Goal: Task Accomplishment & Management: Complete application form

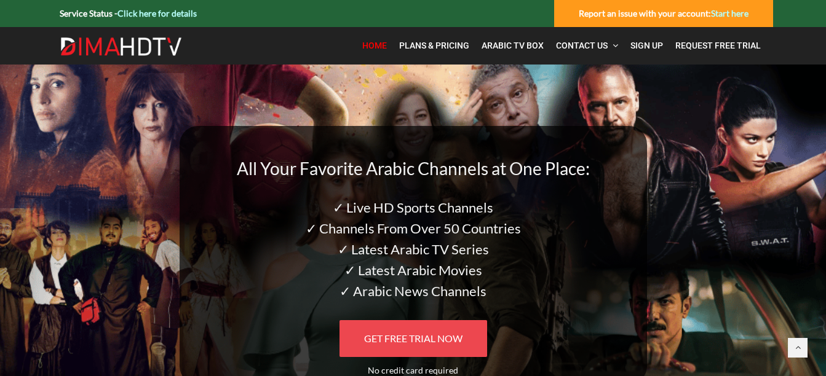
click at [458, 336] on span "GET FREE TRIAL NOW" at bounding box center [413, 339] width 98 height 12
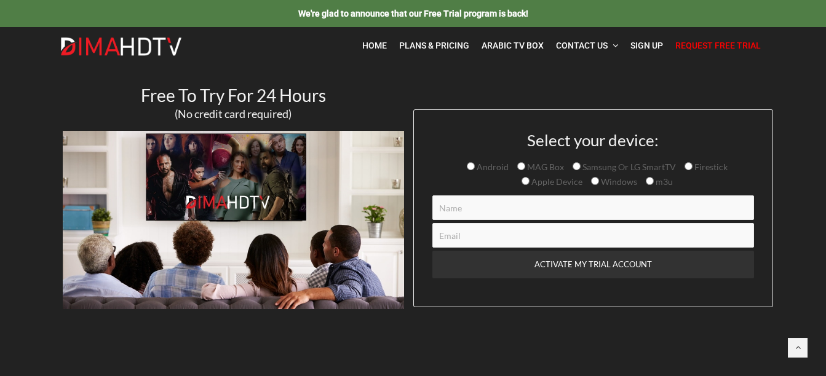
click at [576, 166] on input "Samsung Or LG SmartTV" at bounding box center [577, 166] width 8 height 8
radio input "true"
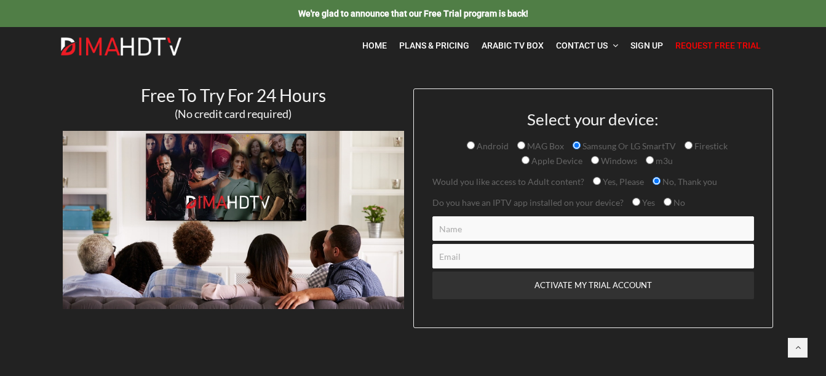
click at [483, 229] on input "Contact form" at bounding box center [593, 228] width 322 height 25
click at [453, 234] on input "Contact form" at bounding box center [593, 228] width 322 height 25
type input "[PERSON_NAME]"
click at [466, 256] on input "Contact form" at bounding box center [593, 256] width 322 height 25
click at [485, 269] on input "Contact form" at bounding box center [593, 256] width 322 height 25
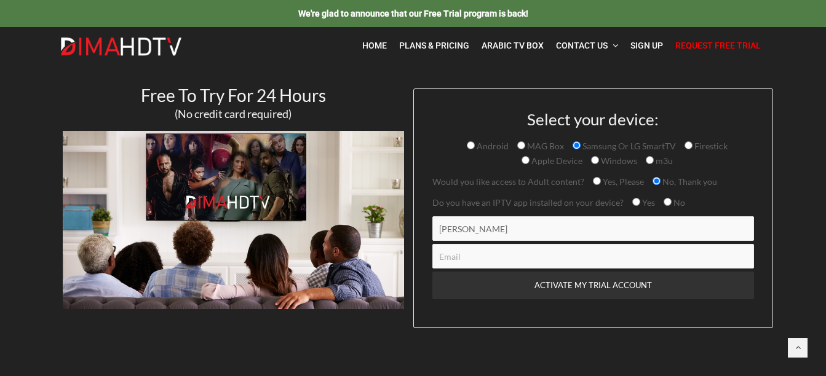
type input "[EMAIL_ADDRESS][DOMAIN_NAME]"
click at [597, 179] on input "Yes, Please" at bounding box center [597, 181] width 8 height 8
radio input "true"
click at [632, 203] on input "Yes" at bounding box center [636, 202] width 8 height 8
radio input "true"
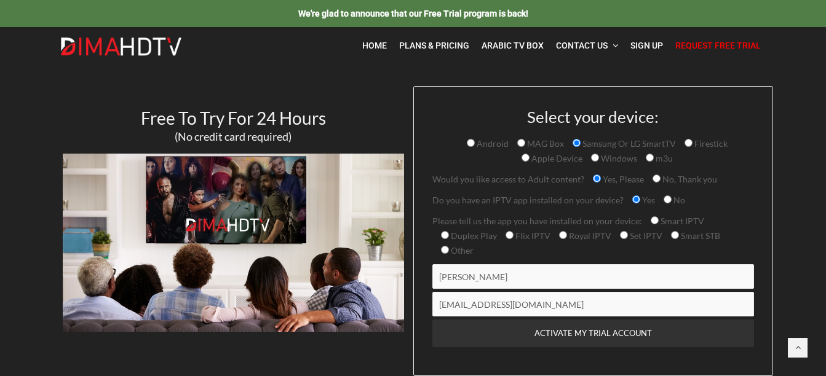
click at [446, 248] on input "Other" at bounding box center [445, 250] width 8 height 8
radio input "true"
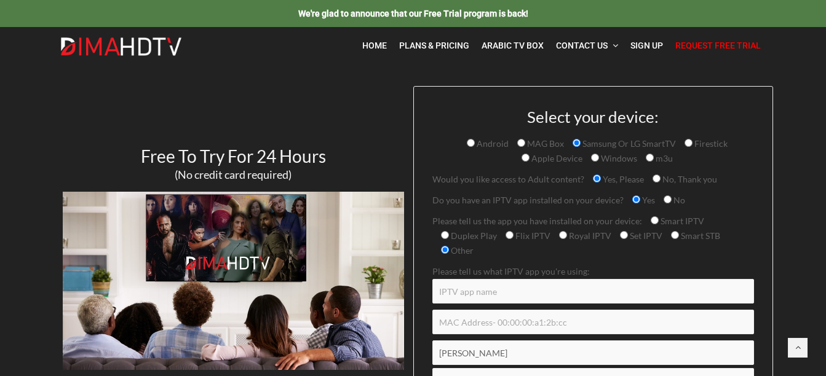
click at [475, 294] on input "Contact form" at bounding box center [593, 291] width 322 height 25
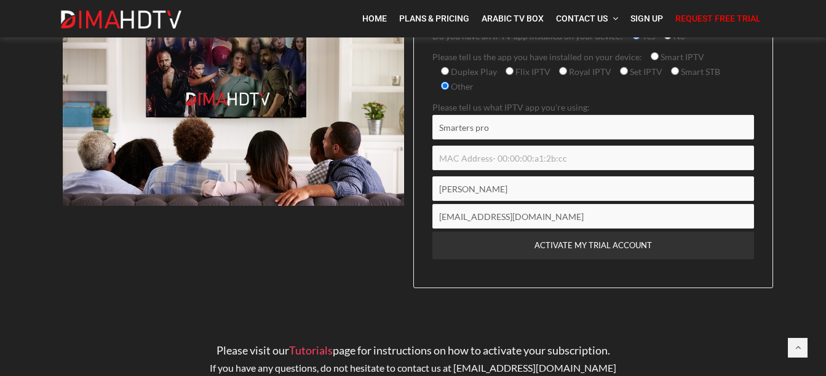
scroll to position [172, 0]
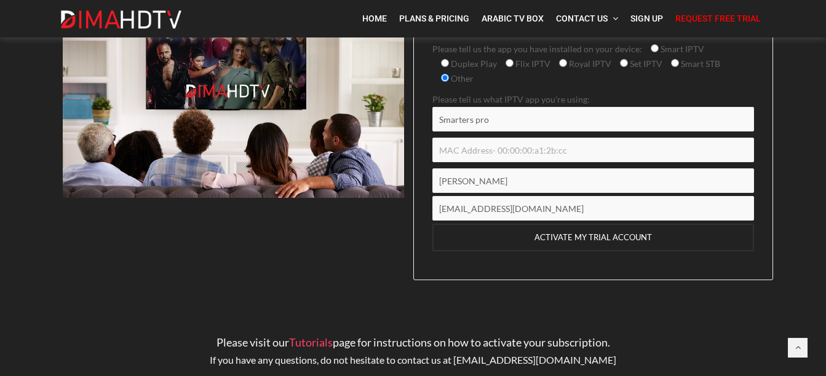
type input "Smarters pro"
click at [551, 240] on input "ACTIVATE MY TRIAL ACCOUNT" at bounding box center [593, 238] width 322 height 28
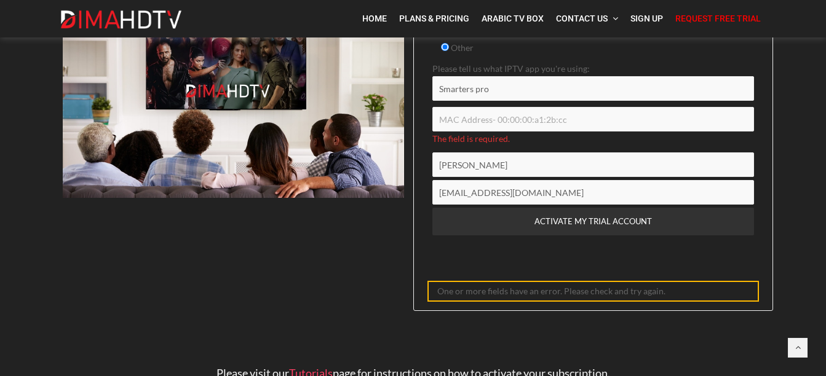
click at [560, 122] on input "Contact form" at bounding box center [593, 119] width 322 height 25
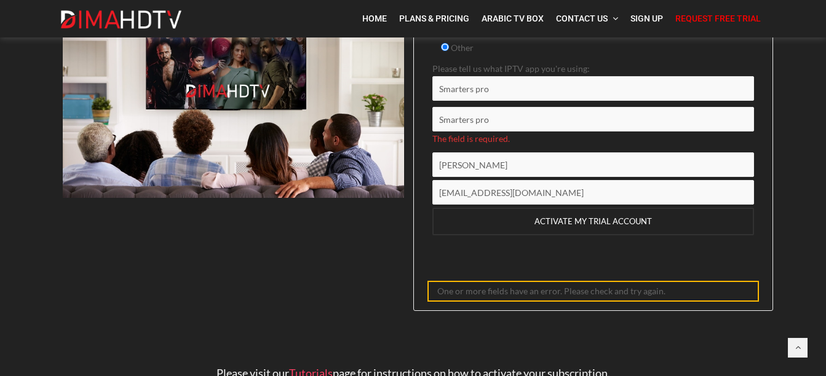
type input "Smarters pro"
click at [591, 226] on input "ACTIVATE MY TRIAL ACCOUNT" at bounding box center [593, 222] width 322 height 28
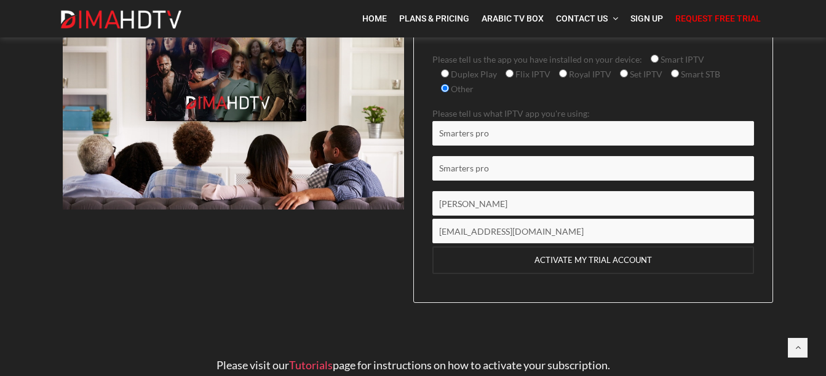
scroll to position [111, 0]
